Goal: Navigation & Orientation: Find specific page/section

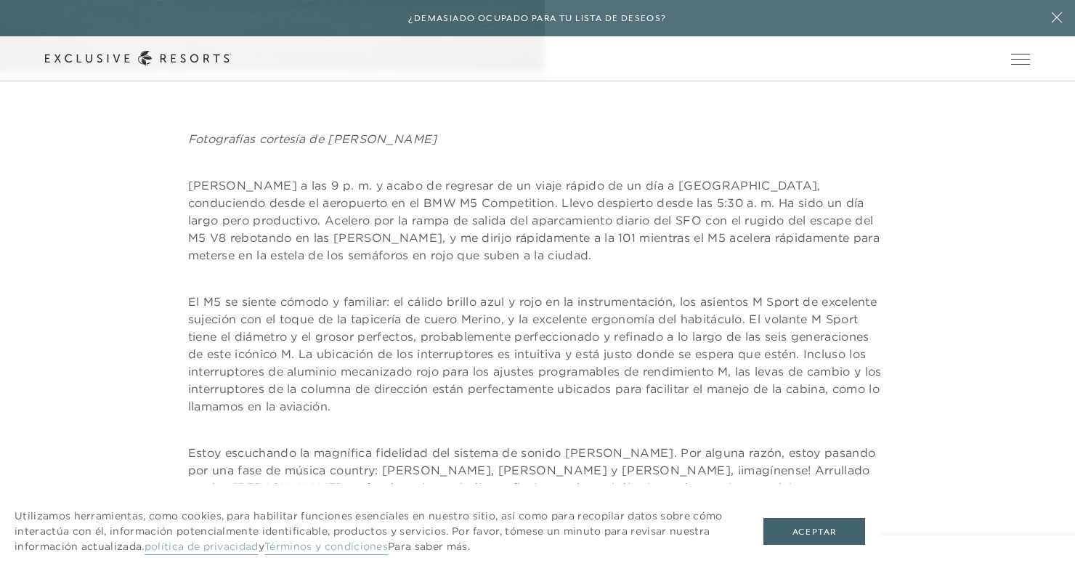
scroll to position [638, 0]
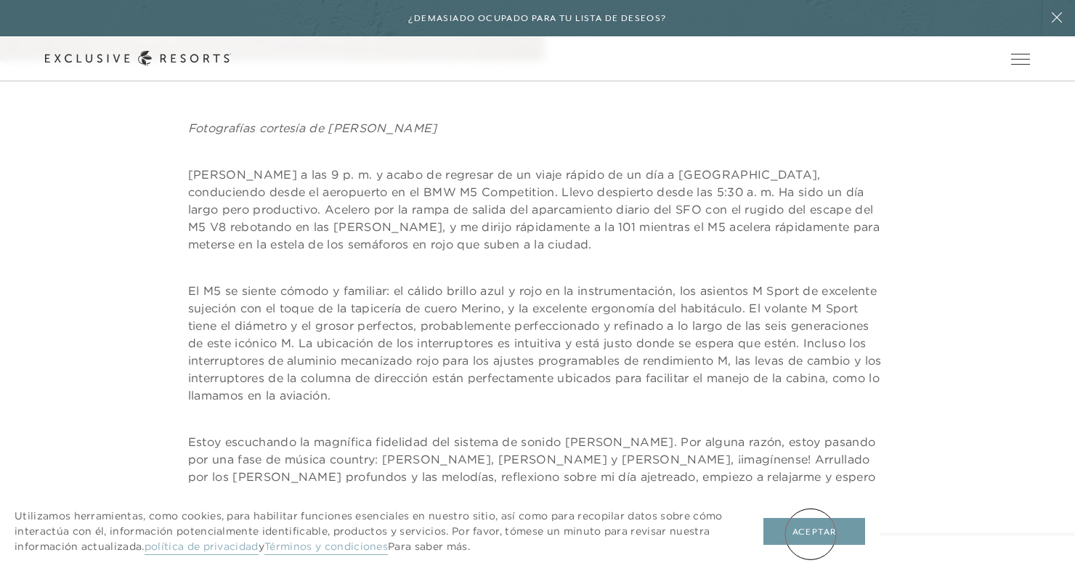
click at [811, 534] on font "Aceptar" at bounding box center [814, 532] width 44 height 10
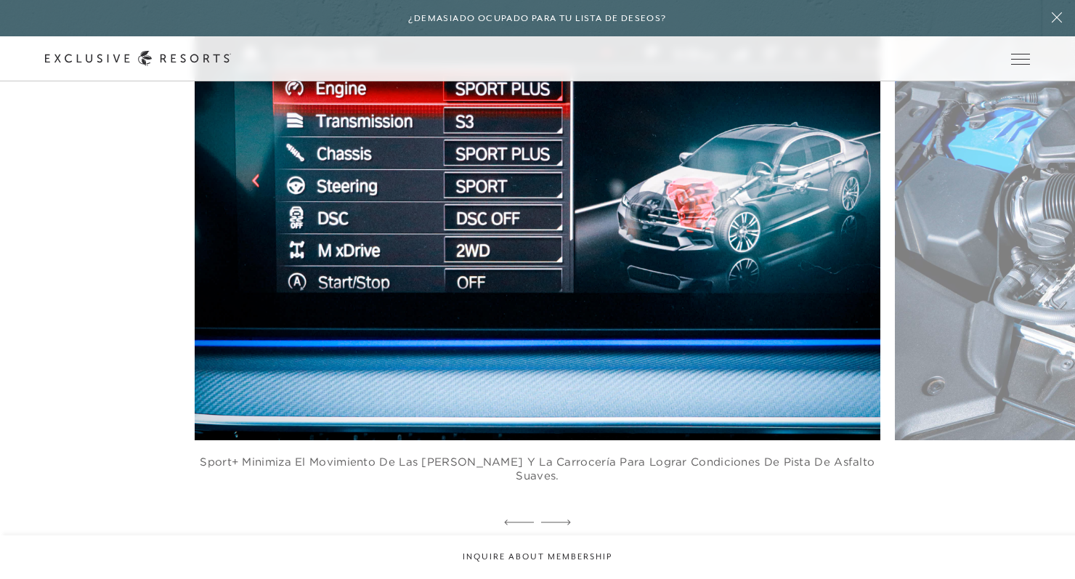
scroll to position [0, 0]
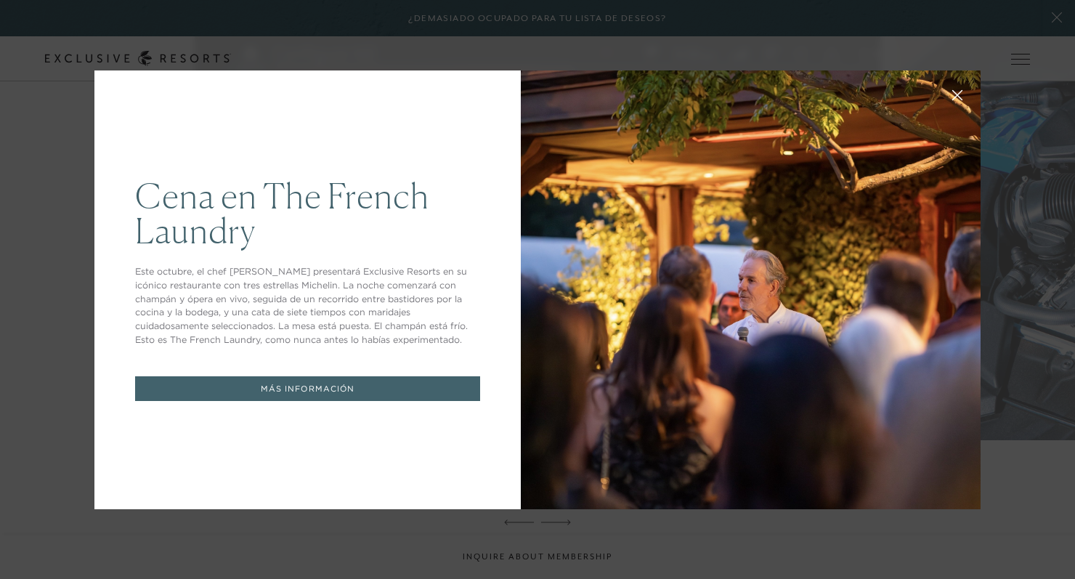
click at [803, 454] on div at bounding box center [751, 289] width 460 height 439
click at [952, 98] on icon at bounding box center [957, 94] width 11 height 11
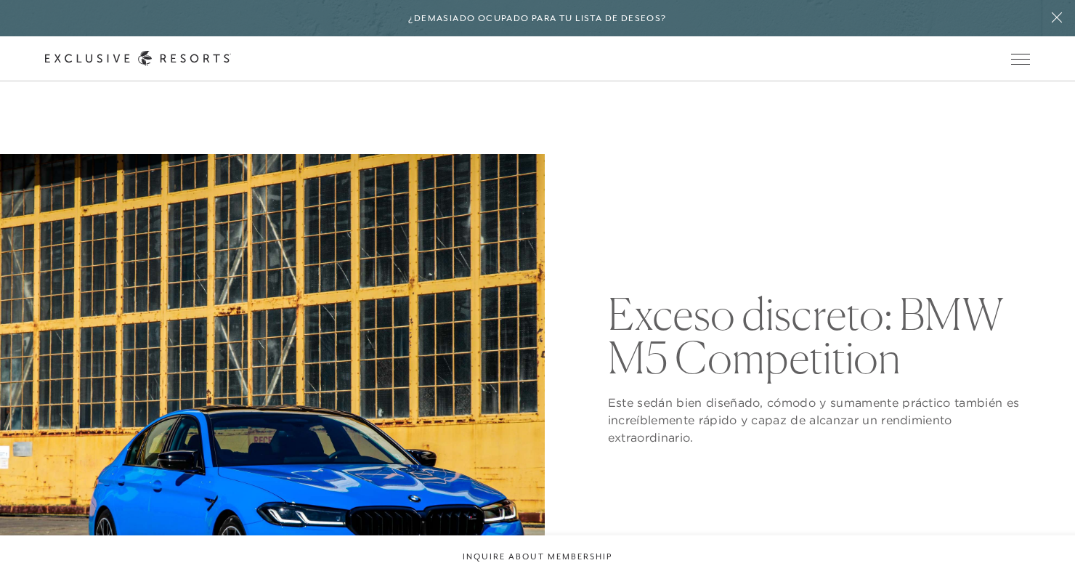
click at [391, 361] on img at bounding box center [272, 426] width 545 height 545
click at [0, 0] on font "La colección" at bounding box center [0, 0] width 0 height 0
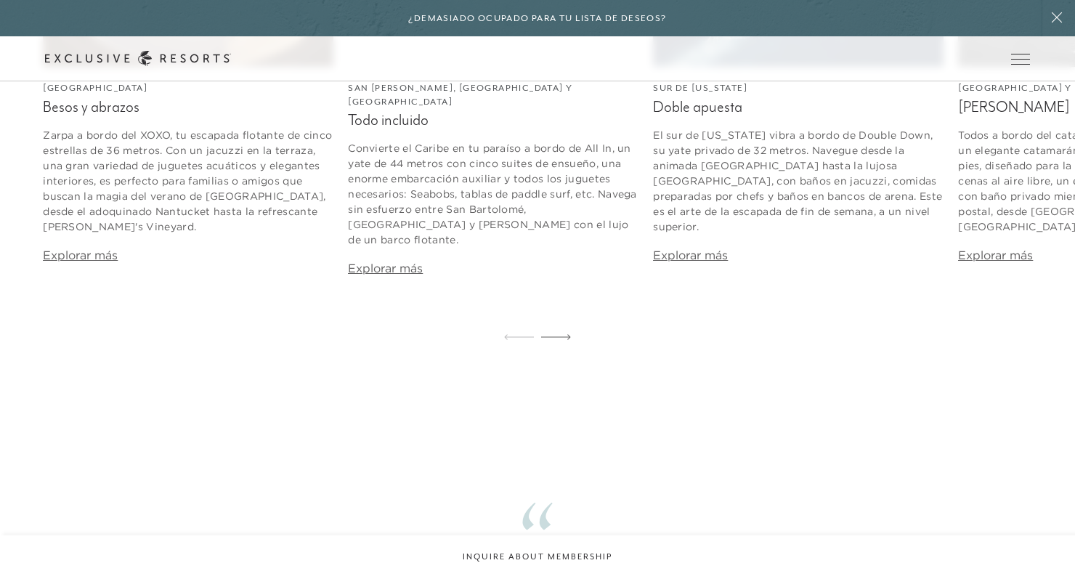
scroll to position [7167, 0]
